Goal: Information Seeking & Learning: Learn about a topic

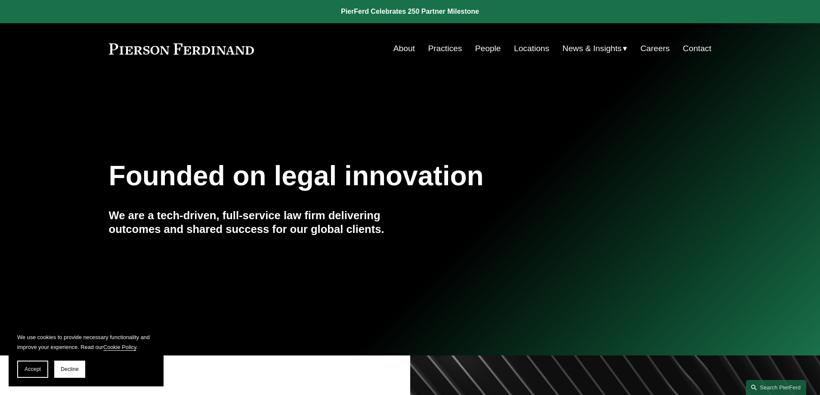
click at [488, 51] on link "People" at bounding box center [488, 48] width 26 height 16
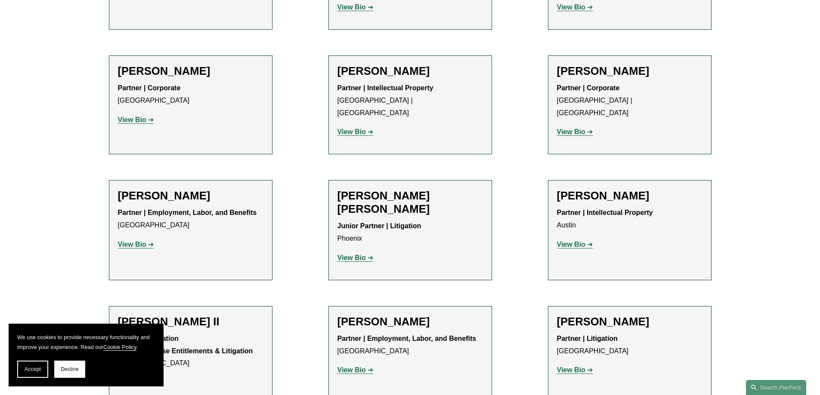
scroll to position [785, 0]
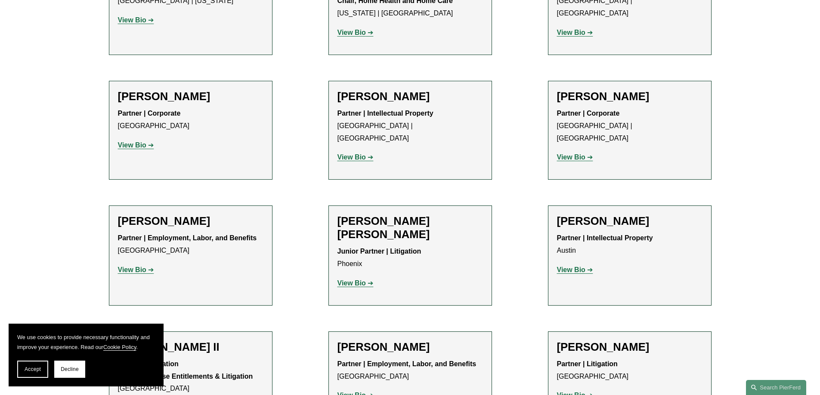
click at [356, 154] on strong "View Bio" at bounding box center [351, 157] width 28 height 7
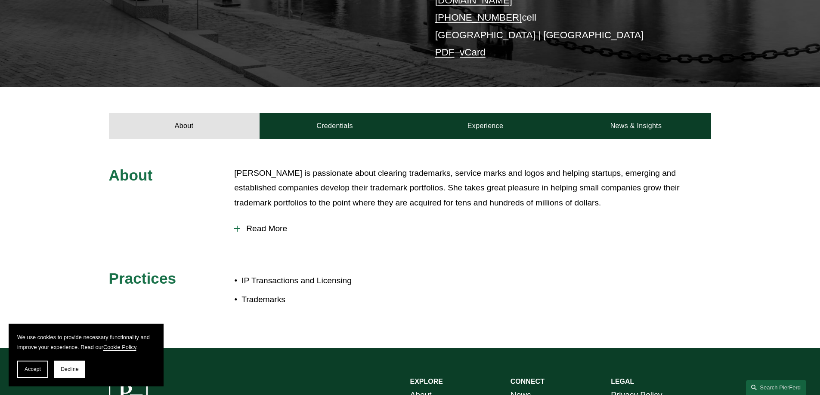
scroll to position [258, 0]
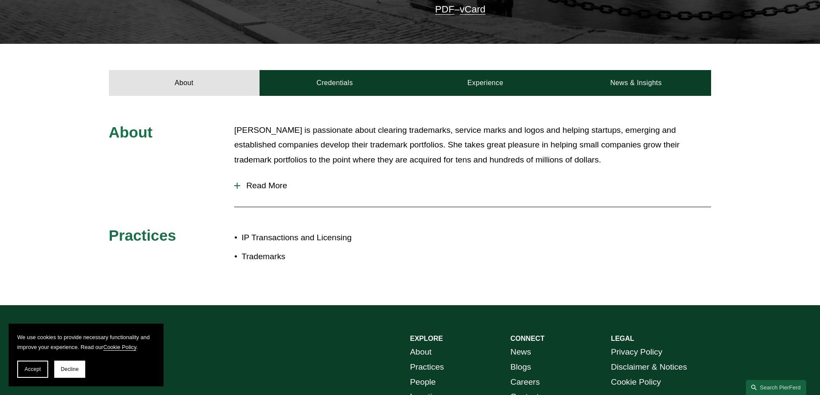
click at [271, 181] on span "Read More" at bounding box center [475, 185] width 471 height 9
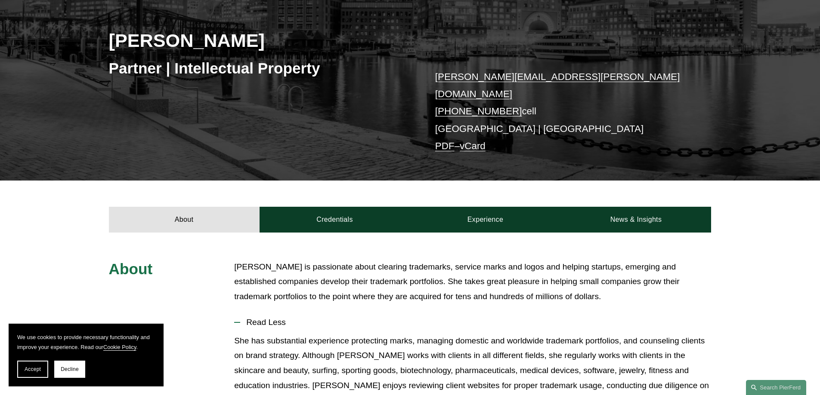
scroll to position [0, 0]
